Goal: Book appointment/travel/reservation

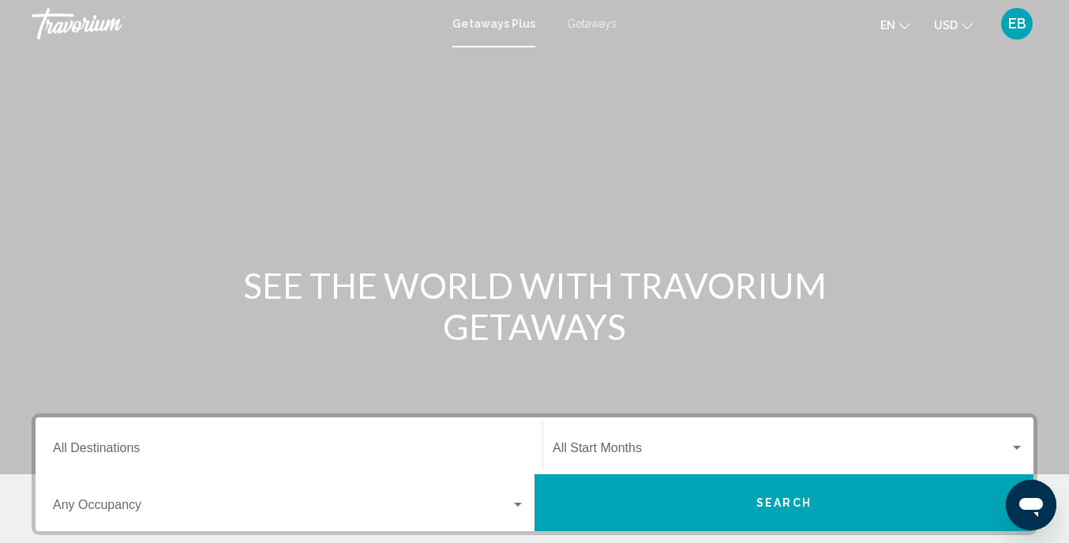
click at [601, 24] on span "Getaways" at bounding box center [592, 23] width 50 height 13
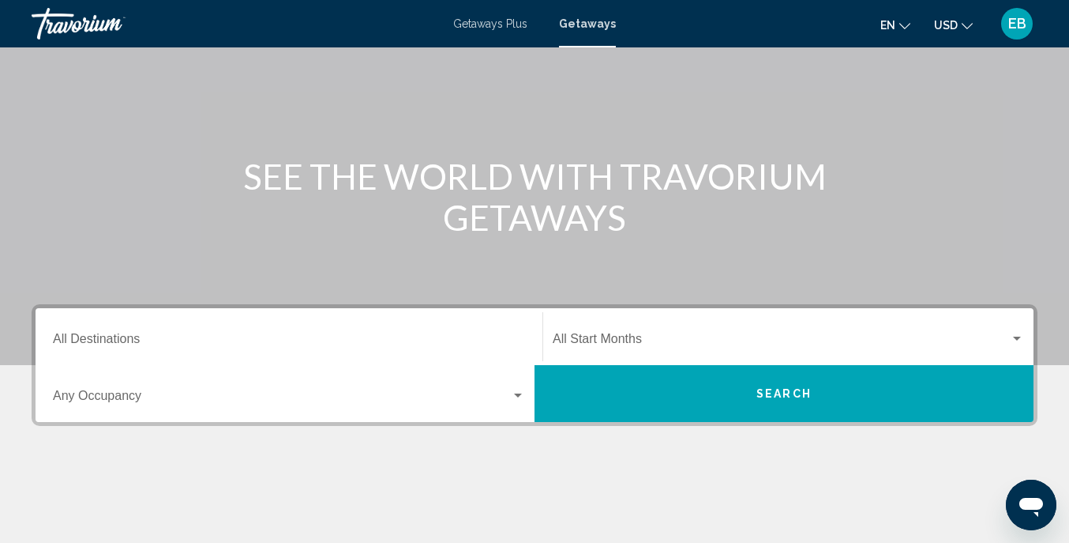
scroll to position [114, 0]
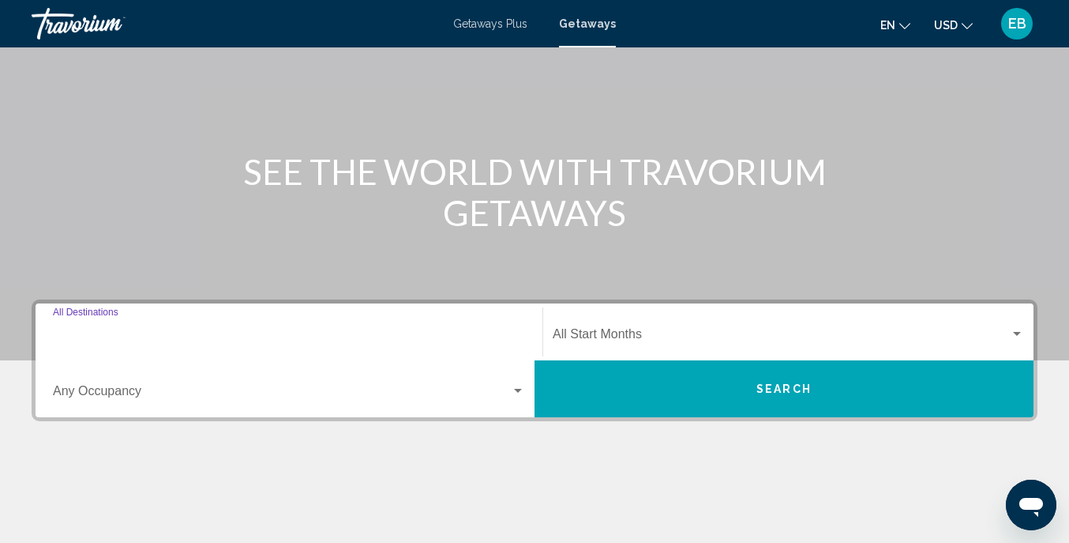
click at [189, 332] on input "Destination All Destinations" at bounding box center [289, 337] width 472 height 14
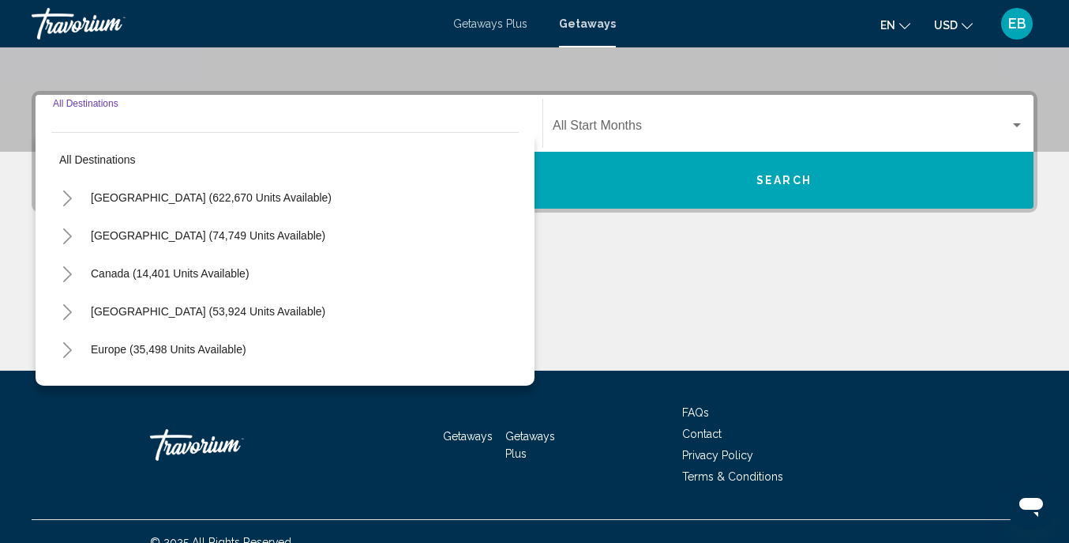
scroll to position [344, 0]
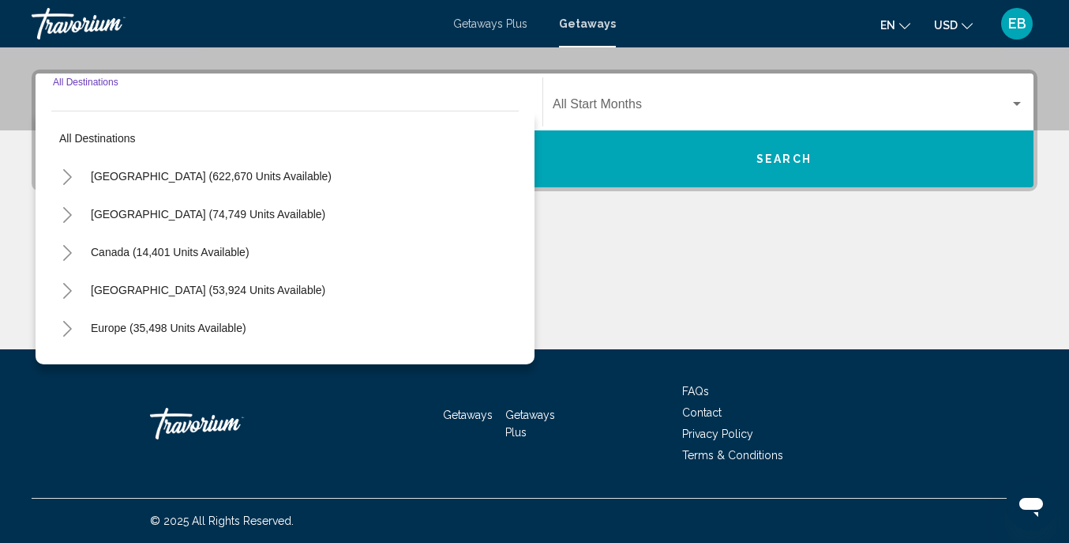
click at [66, 174] on icon "Toggle United States (622,670 units available)" at bounding box center [68, 177] width 12 height 16
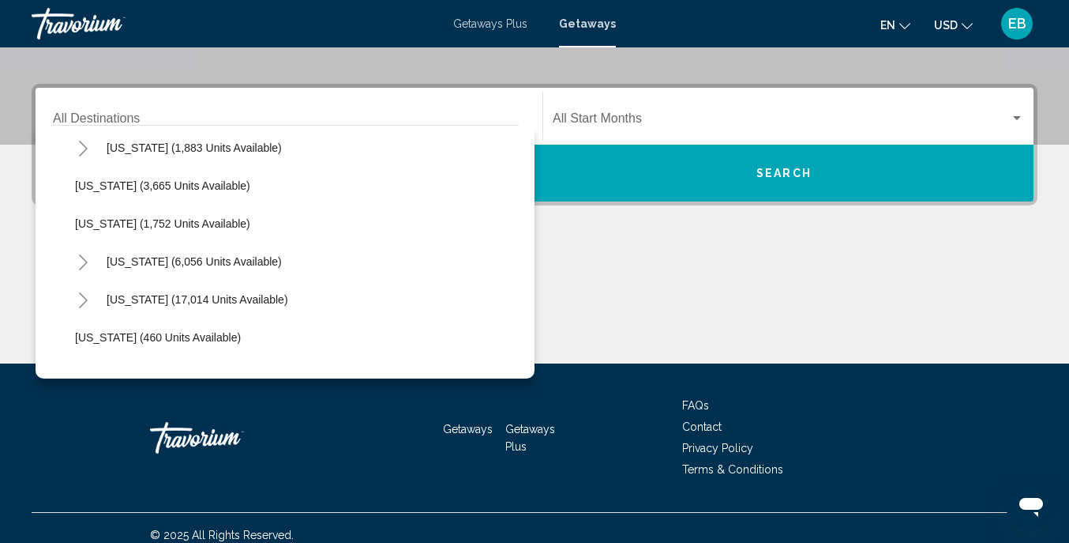
scroll to position [1010, 0]
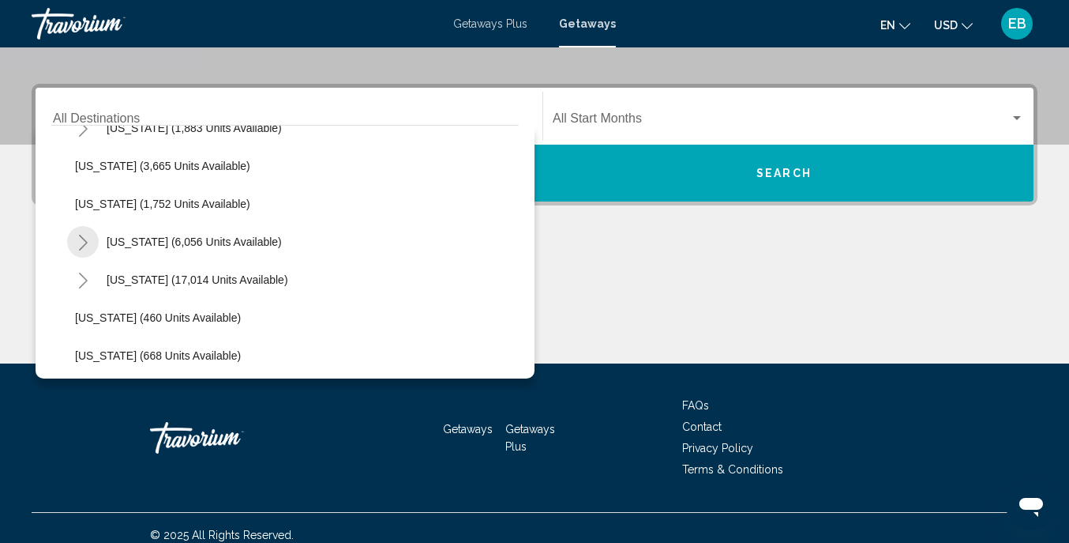
click at [86, 240] on icon "Toggle New York (6,056 units available)" at bounding box center [83, 243] width 12 height 16
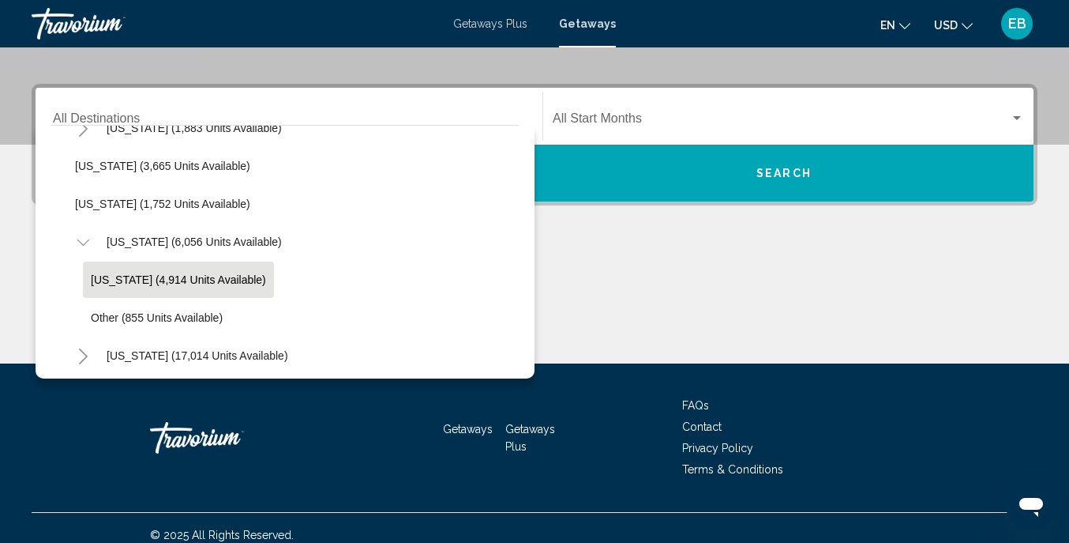
click at [135, 275] on span "[US_STATE] (4,914 units available)" at bounding box center [178, 279] width 175 height 13
type input "**********"
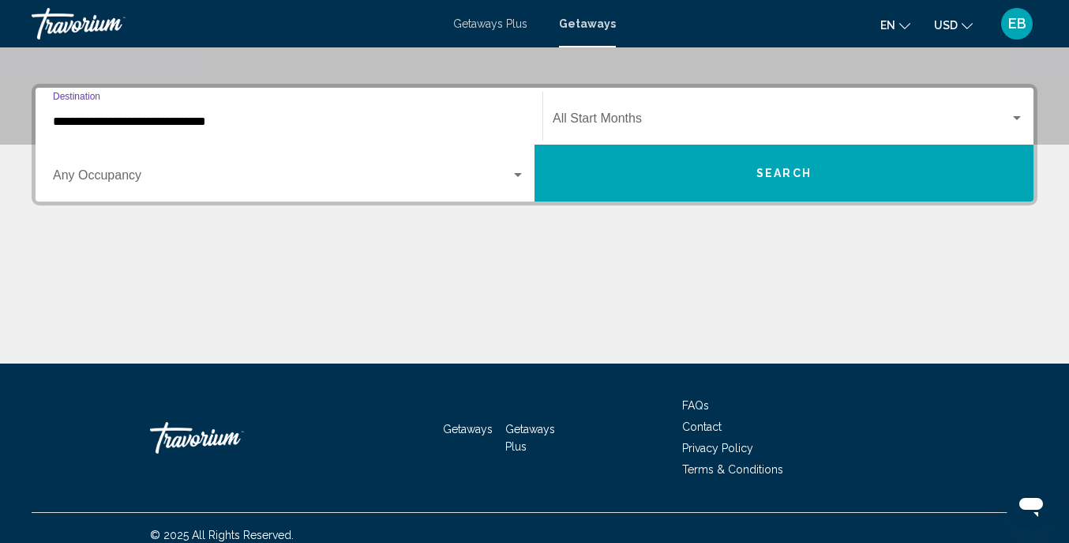
scroll to position [344, 0]
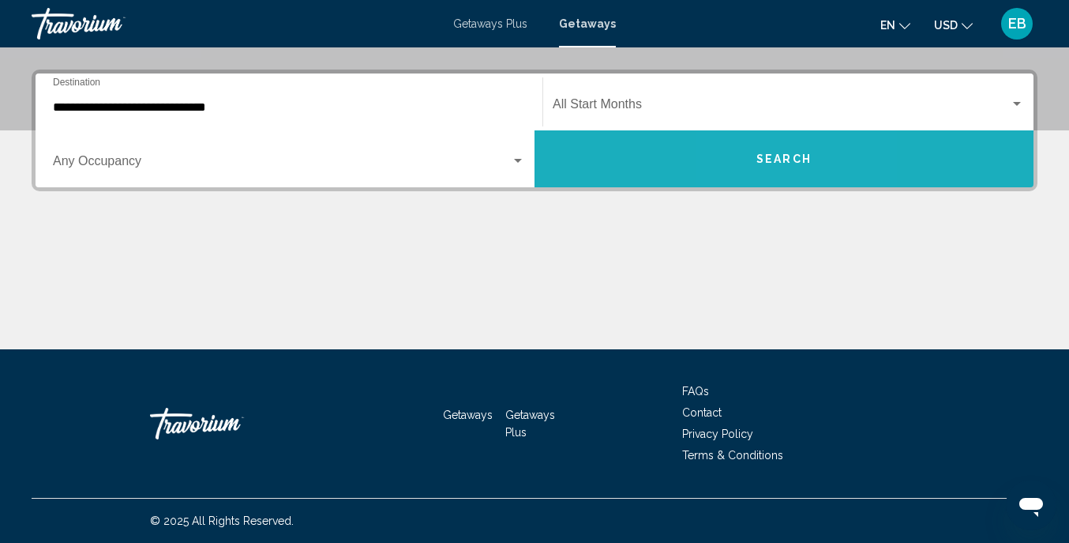
click at [765, 161] on span "Search" at bounding box center [784, 159] width 55 height 13
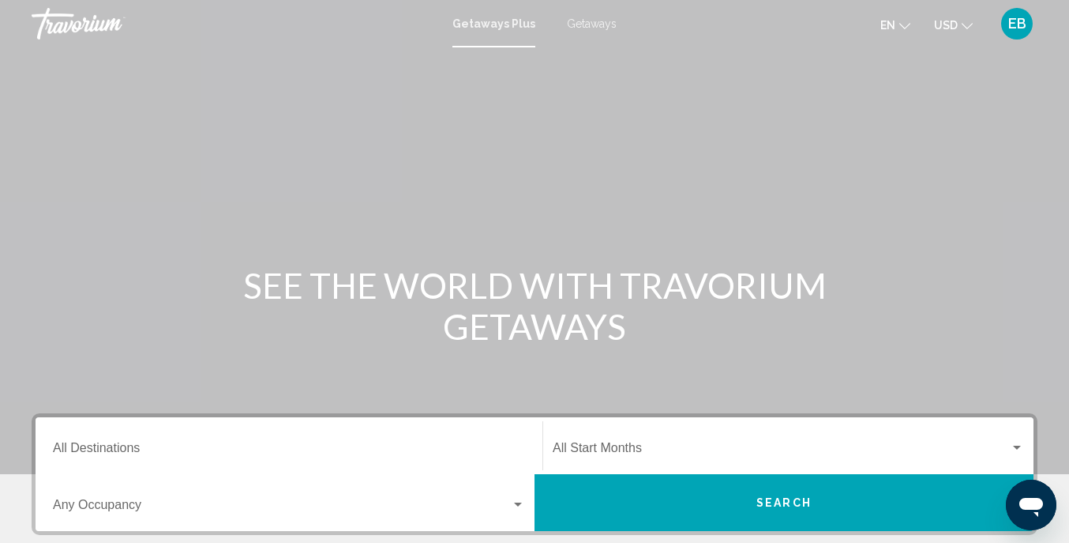
click at [592, 25] on span "Getaways" at bounding box center [592, 23] width 50 height 13
click at [153, 443] on div "Destination All Destinations" at bounding box center [289, 446] width 472 height 50
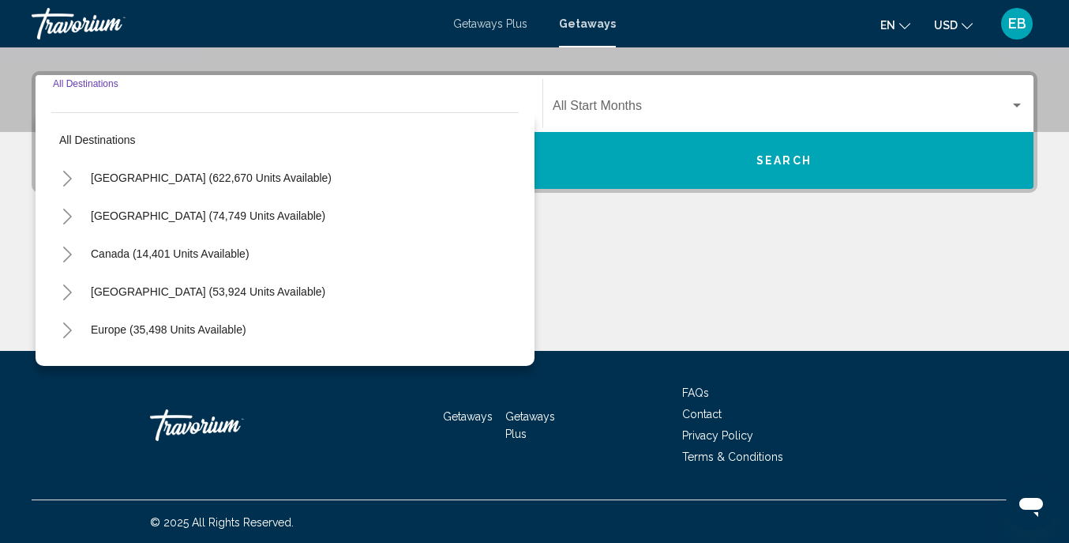
scroll to position [344, 0]
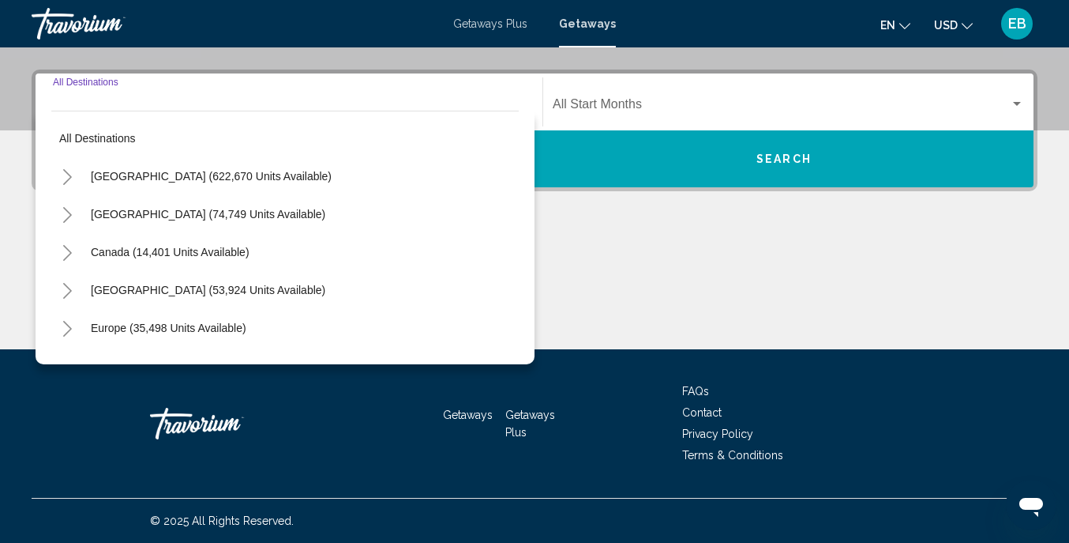
click at [69, 176] on icon "Toggle United States (622,670 units available)" at bounding box center [68, 177] width 12 height 16
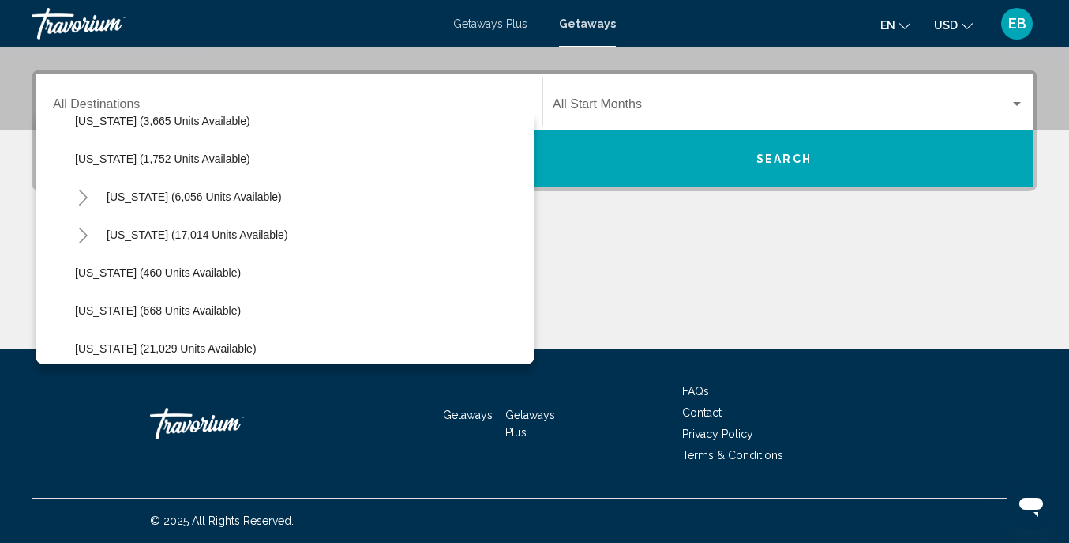
scroll to position [343, 0]
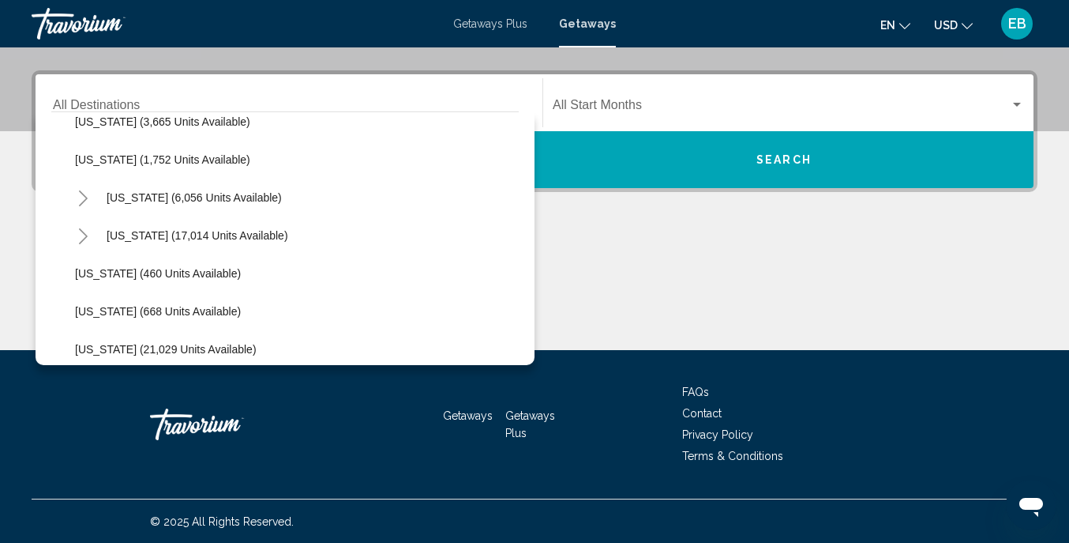
click at [85, 198] on icon "Toggle New York (6,056 units available)" at bounding box center [83, 198] width 9 height 16
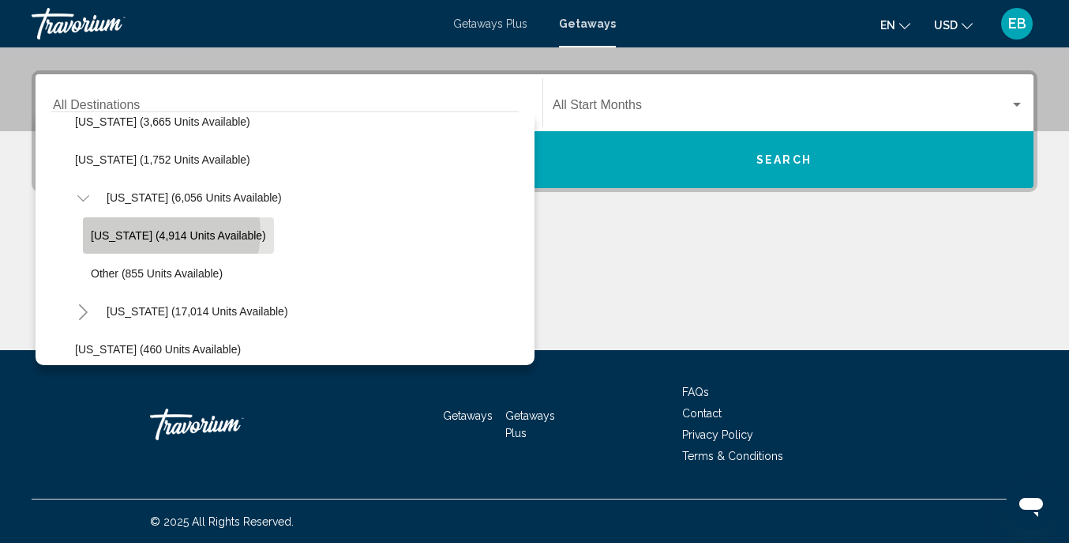
click at [167, 232] on span "[US_STATE] (4,914 units available)" at bounding box center [178, 235] width 175 height 13
type input "**********"
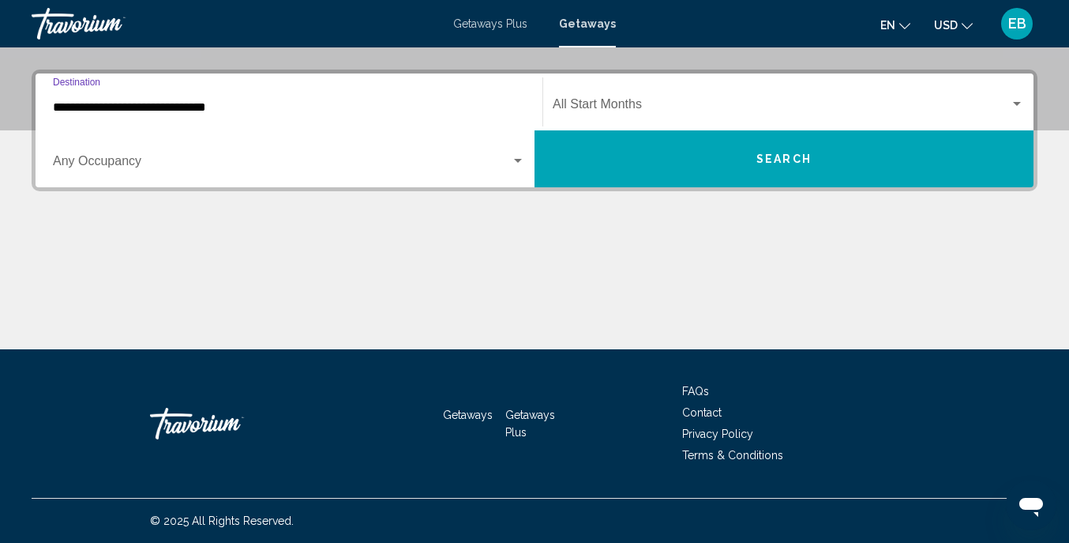
click at [1017, 104] on div "Search widget" at bounding box center [1017, 104] width 8 height 4
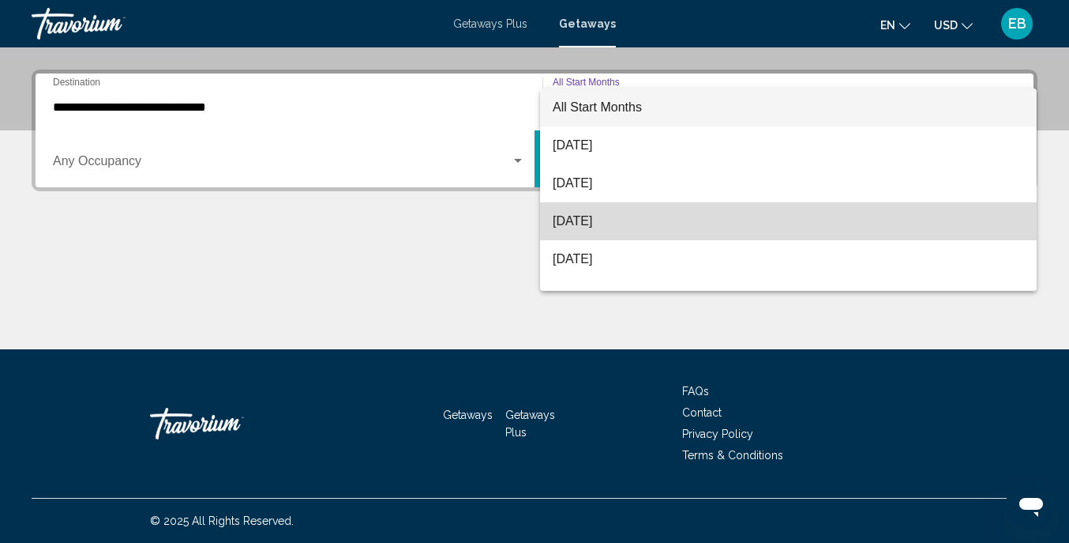
click at [609, 219] on span "October 2025" at bounding box center [789, 221] width 472 height 38
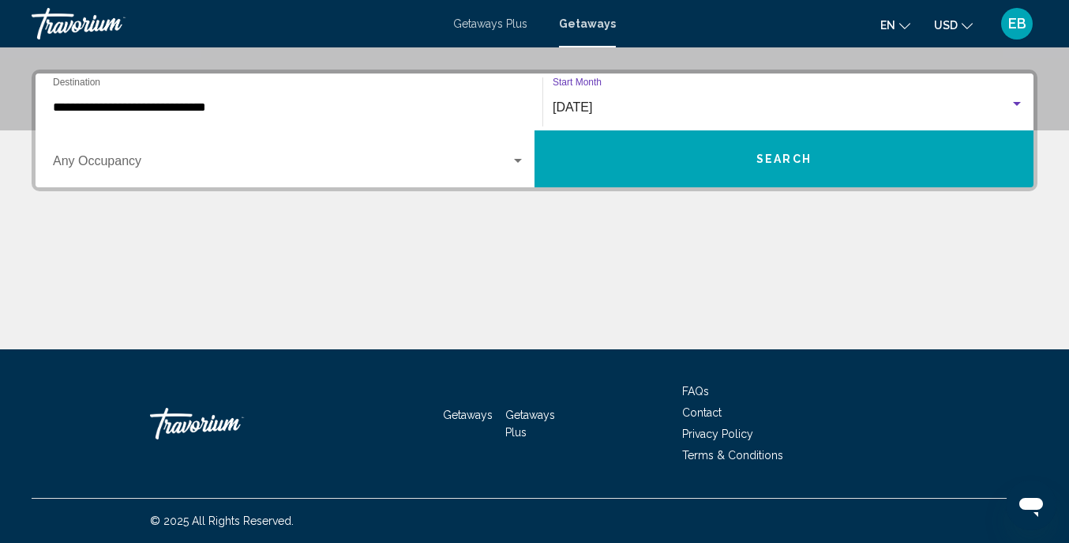
click at [757, 160] on span "Search" at bounding box center [784, 159] width 55 height 13
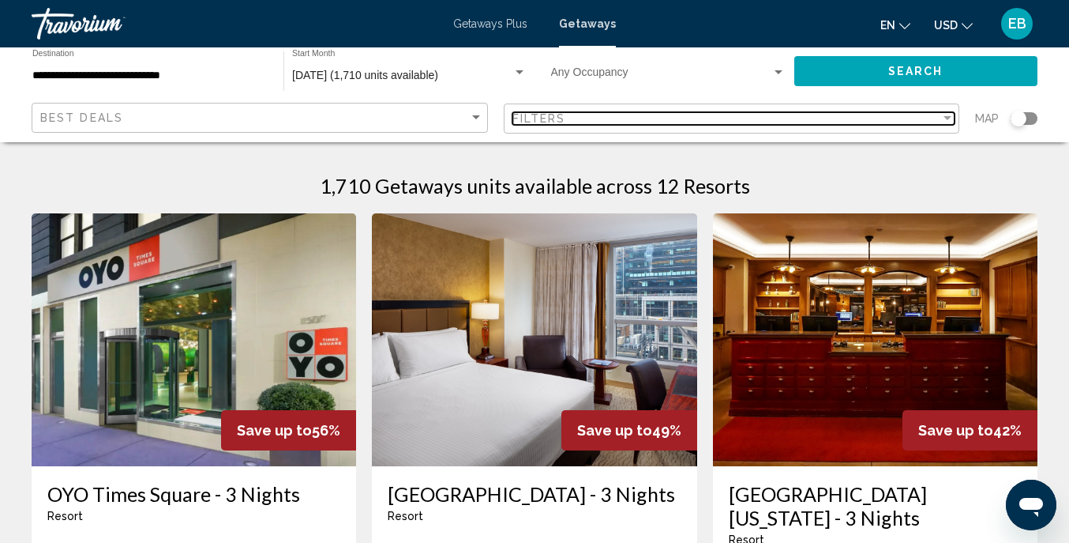
click at [951, 118] on div "Filter" at bounding box center [948, 118] width 14 height 13
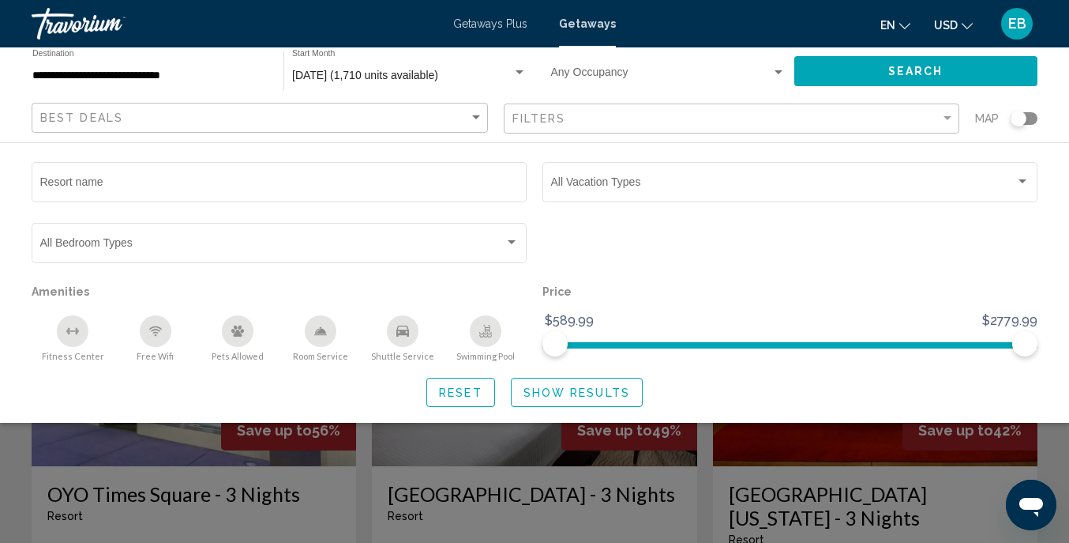
click at [487, 26] on span "Getaways Plus" at bounding box center [490, 23] width 74 height 13
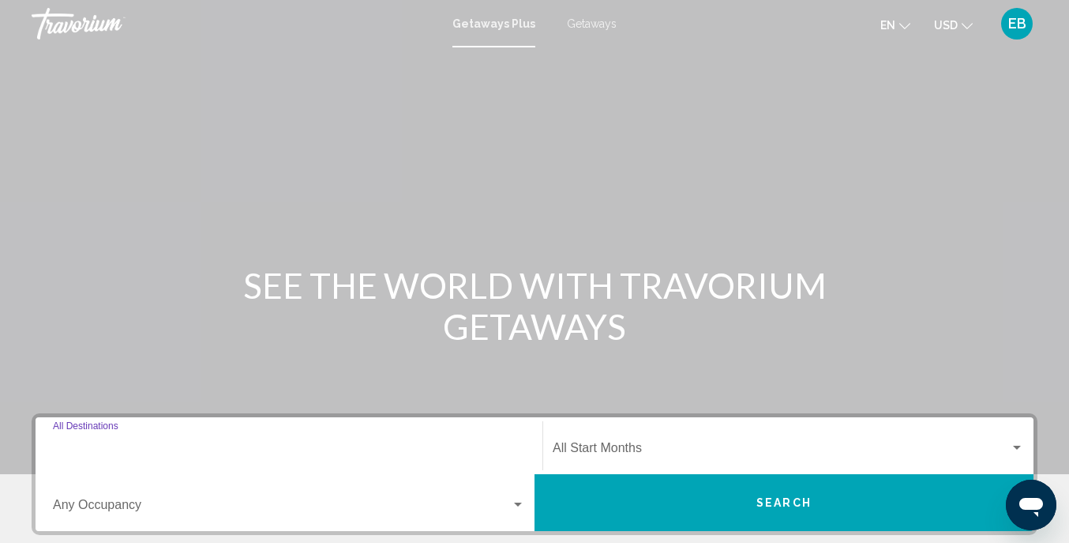
click at [93, 446] on input "Destination All Destinations" at bounding box center [289, 451] width 472 height 14
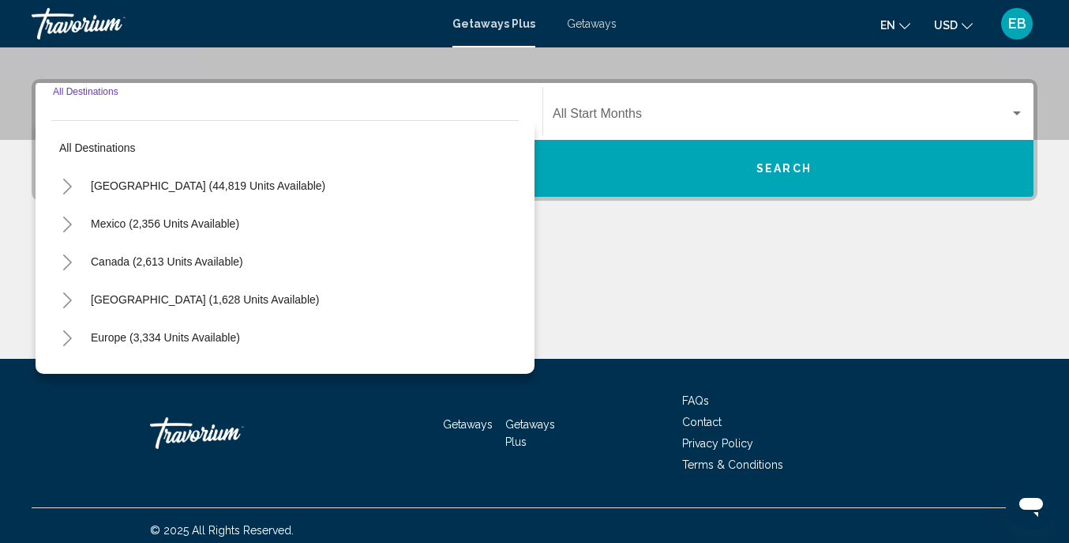
scroll to position [344, 0]
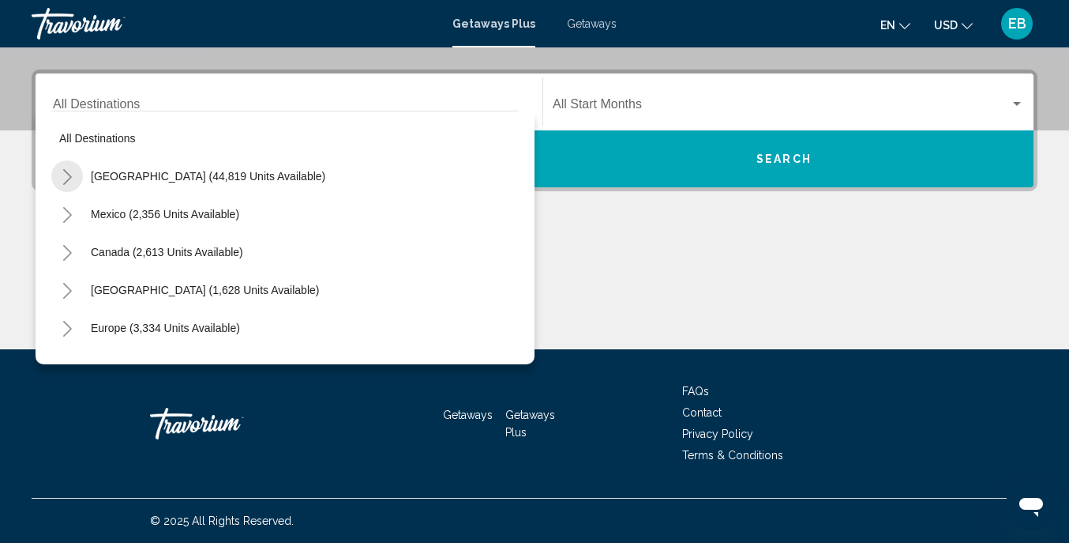
click at [70, 175] on icon "Toggle United States (44,819 units available)" at bounding box center [67, 177] width 9 height 16
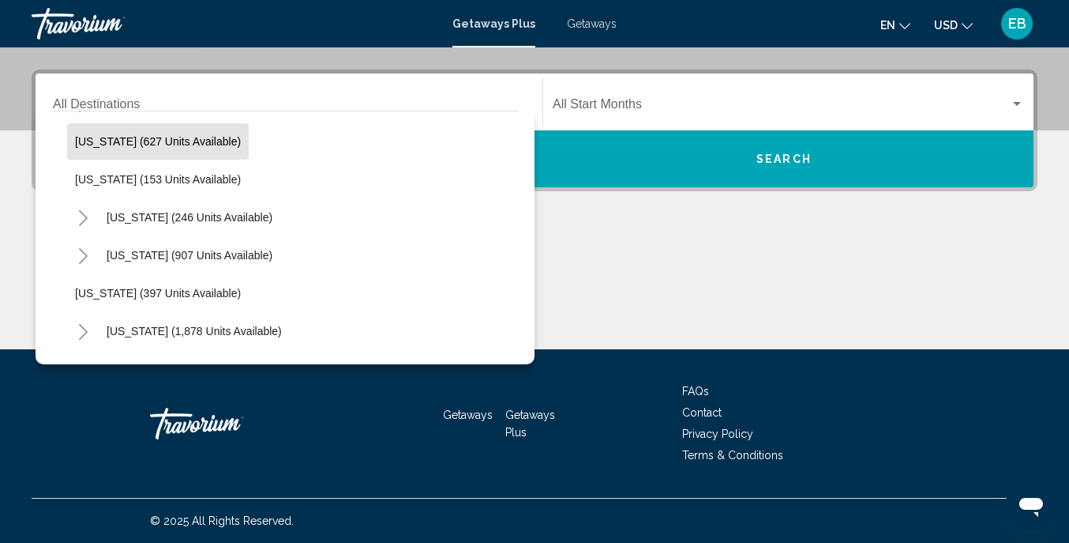
scroll to position [992, 0]
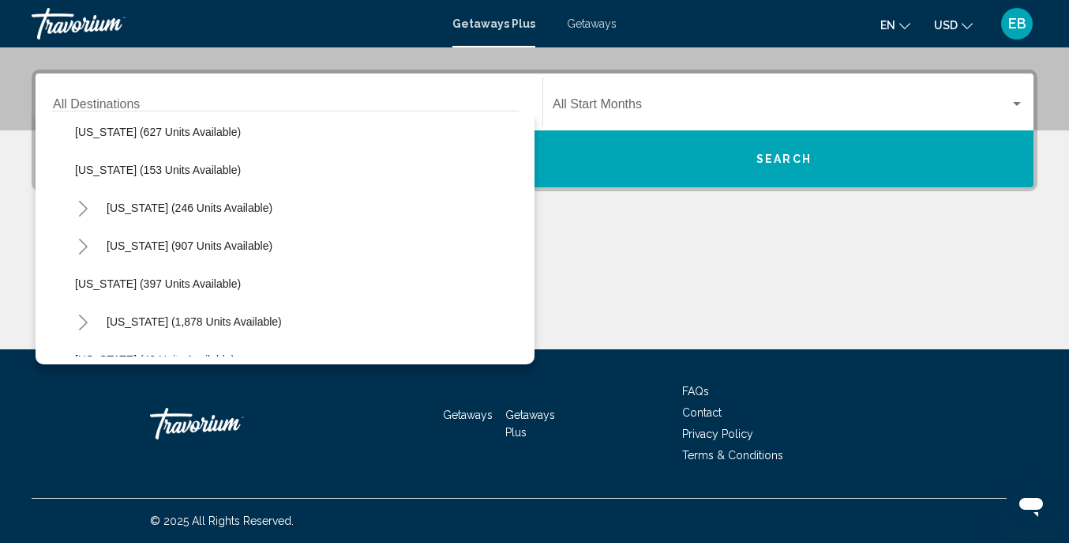
click at [87, 206] on icon "Toggle New York (246 units available)" at bounding box center [83, 209] width 12 height 16
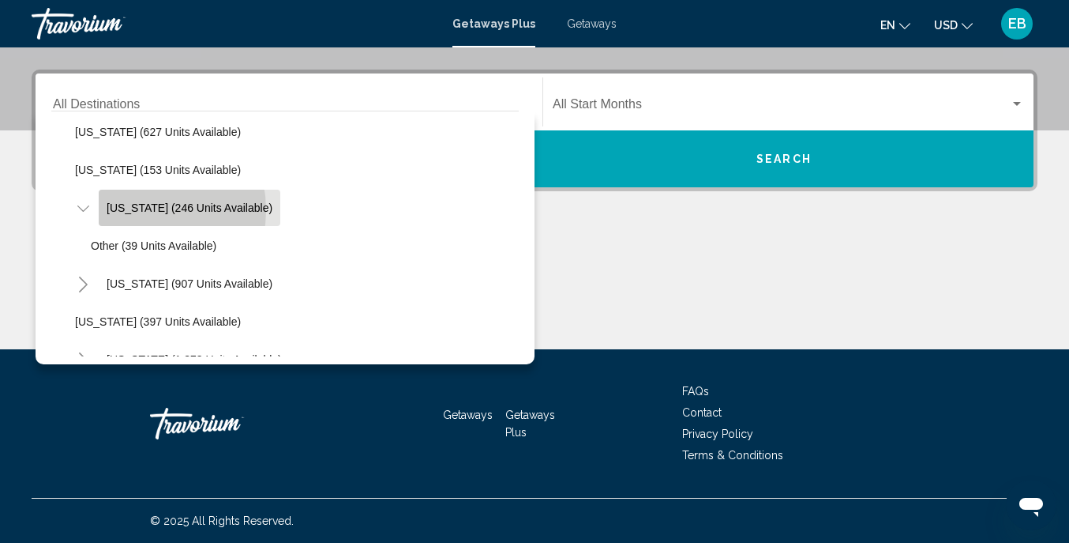
click at [129, 210] on span "New York (246 units available)" at bounding box center [190, 207] width 166 height 13
type input "**********"
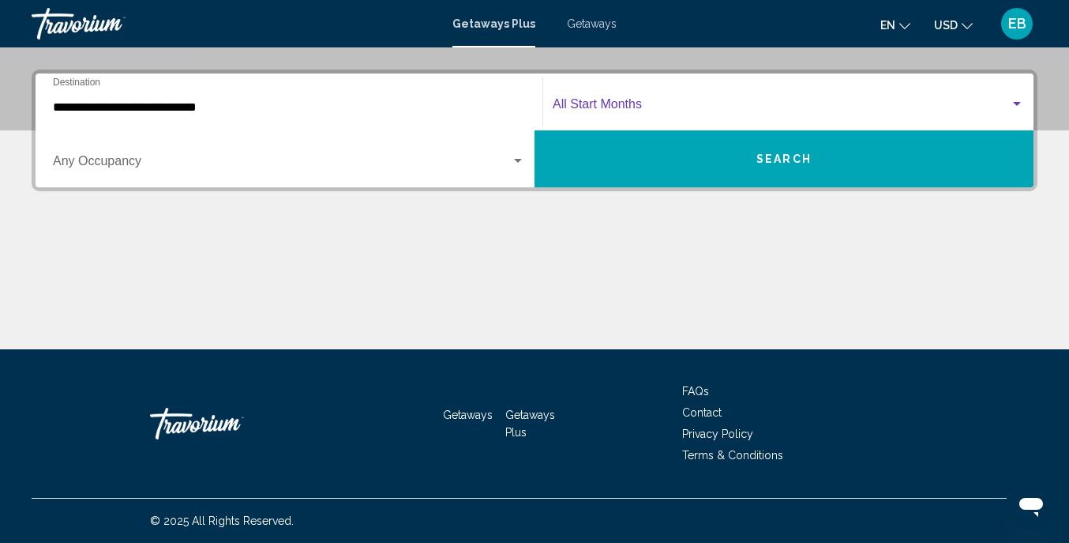
click at [1021, 103] on div "Search widget" at bounding box center [1017, 104] width 14 height 13
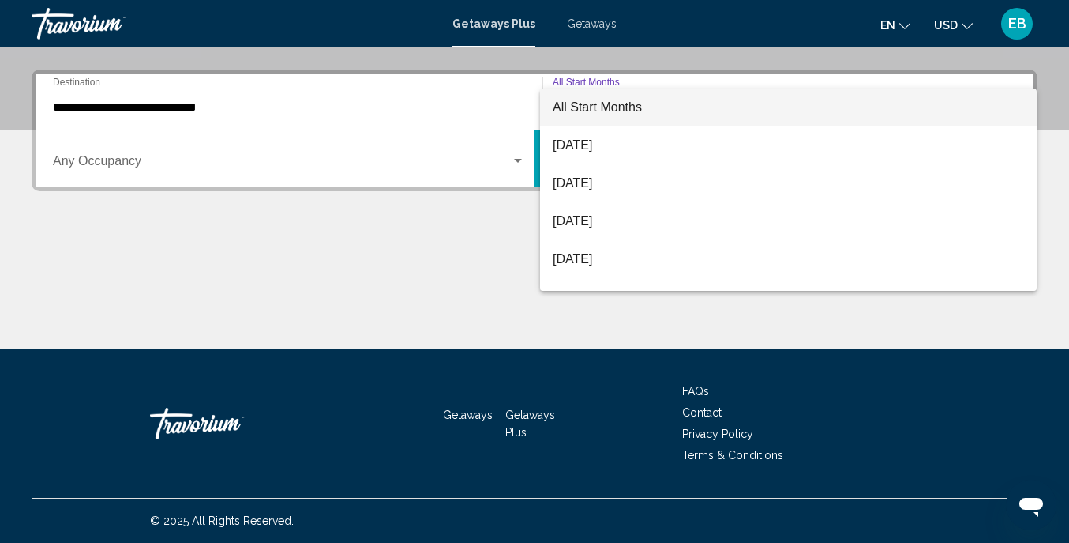
click at [518, 258] on div at bounding box center [534, 271] width 1069 height 543
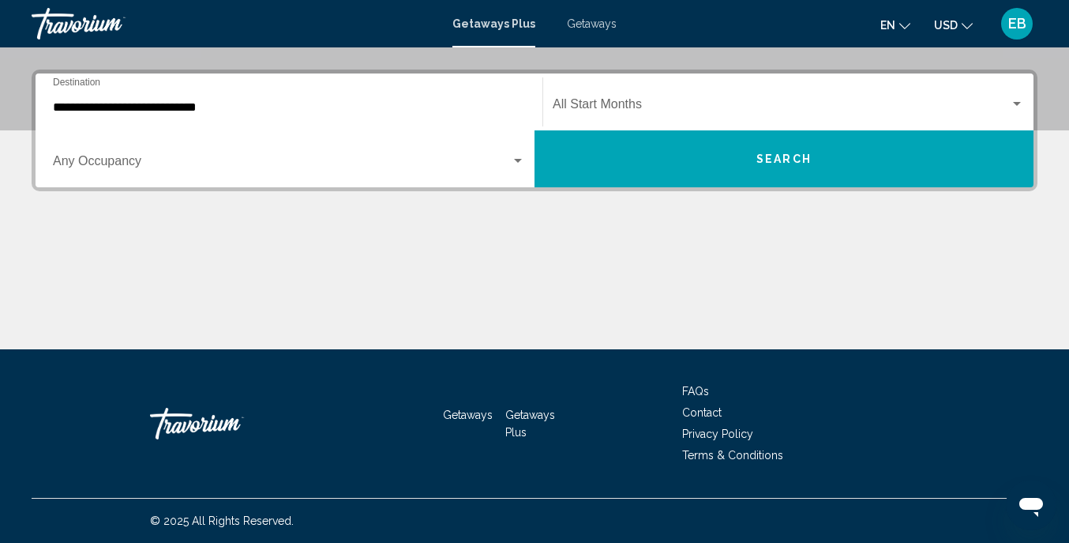
click at [779, 154] on span "Search" at bounding box center [784, 159] width 55 height 13
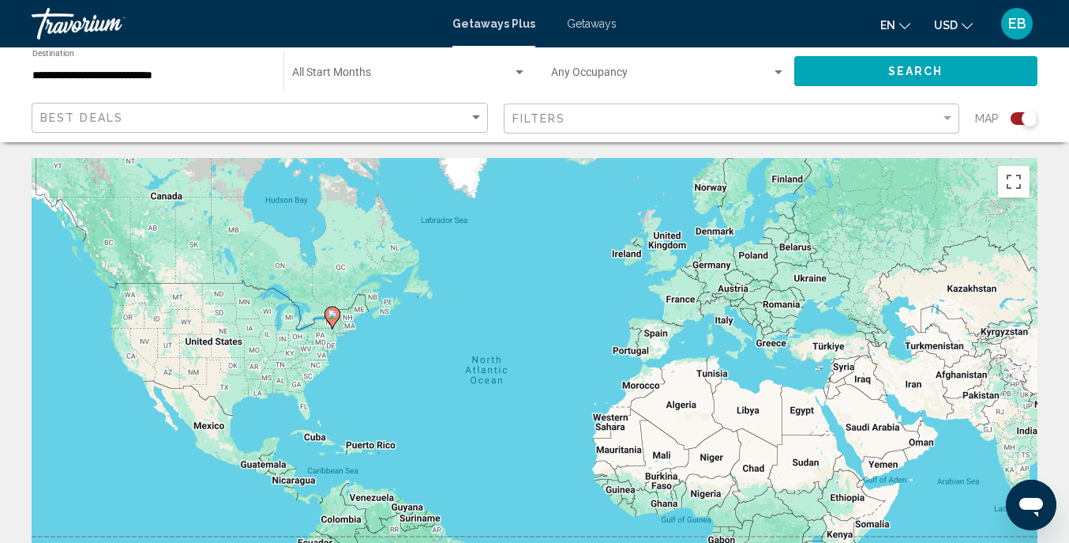
click at [1030, 118] on div "Search widget" at bounding box center [1030, 119] width 16 height 16
